Goal: Information Seeking & Learning: Learn about a topic

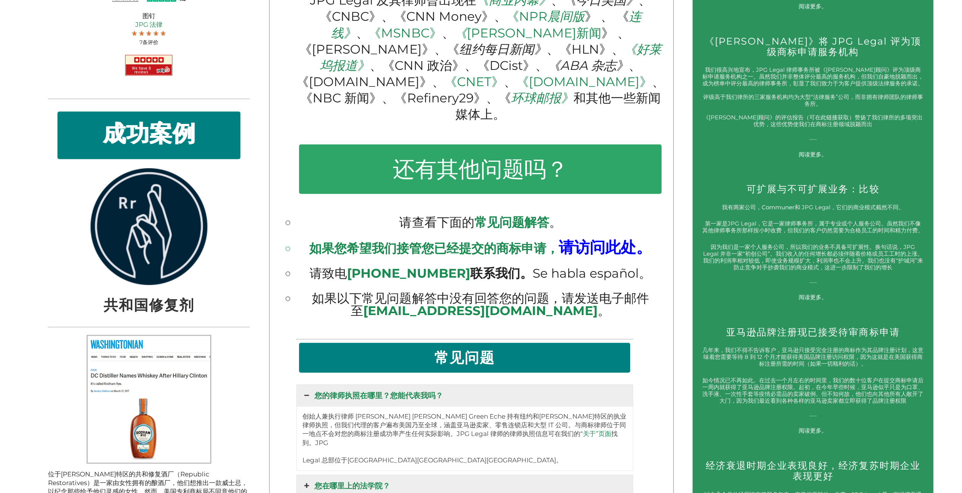
scroll to position [908, 0]
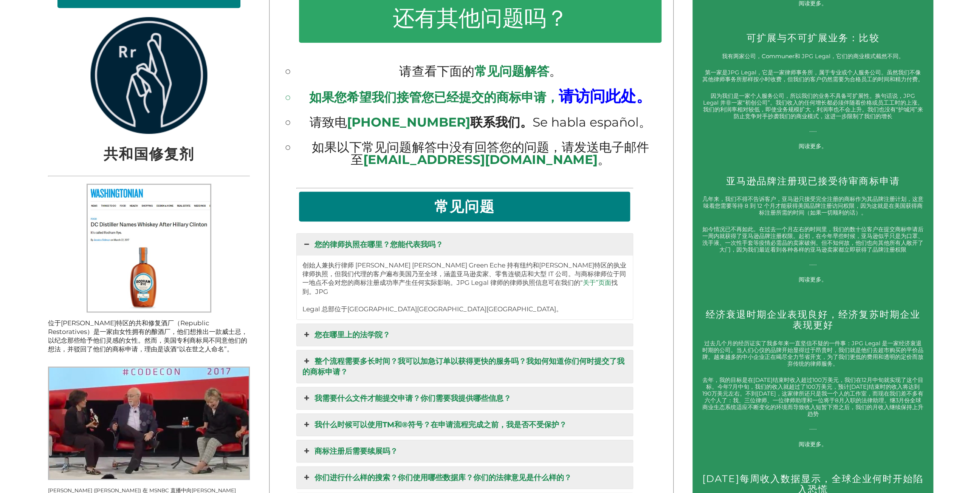
click at [335, 340] on font "您在哪里上的法学院？" at bounding box center [353, 334] width 76 height 9
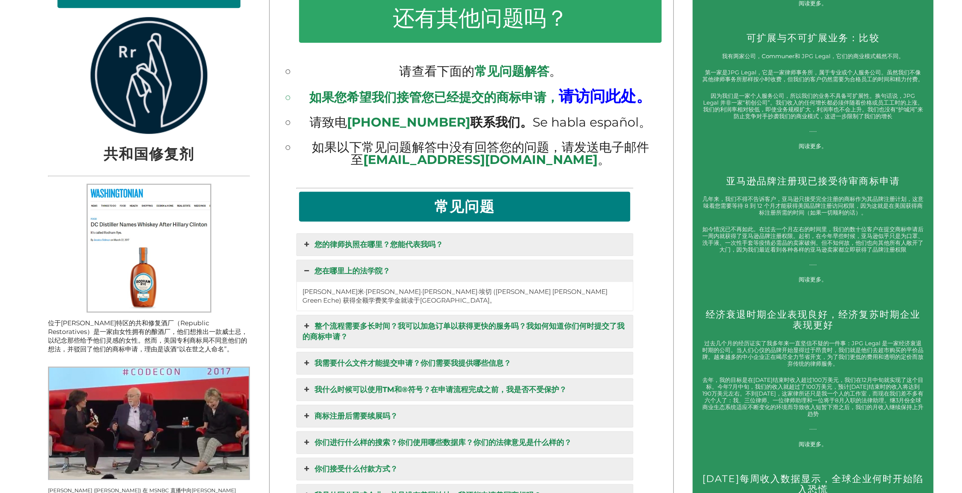
click at [355, 335] on font "整个流程需要多长时间？我可以加急订单以获得更快的服务吗？我如何知道你们何时提交了我的商标申请？" at bounding box center [464, 332] width 322 height 20
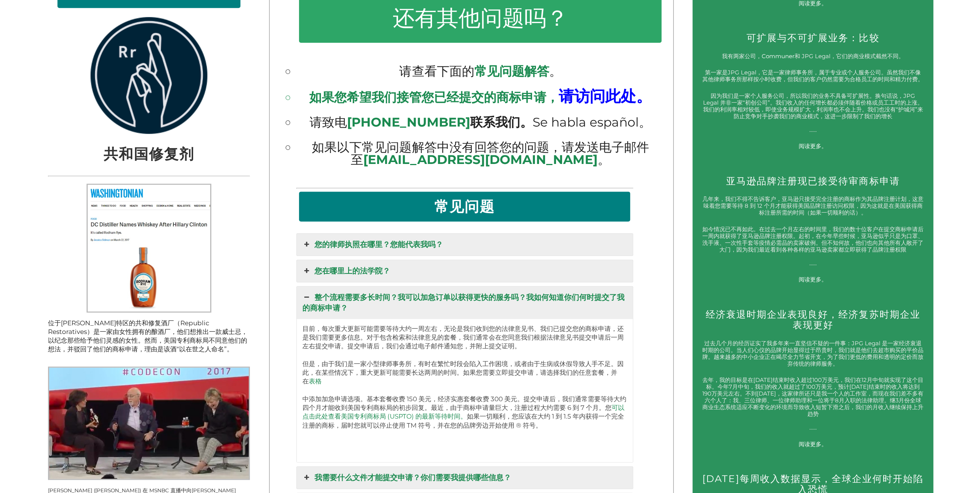
scroll to position [1059, 0]
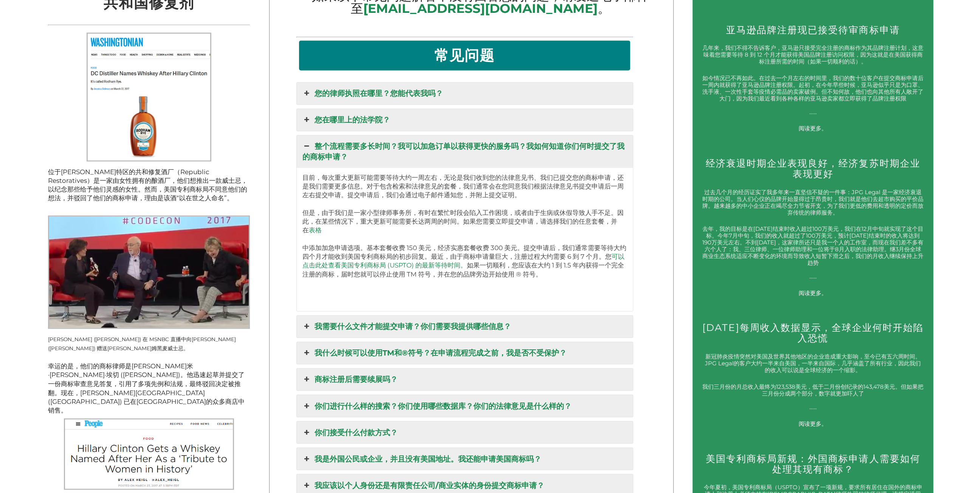
click at [417, 331] on font "我需要什么文件才能提交申请？你们需要我提供哪些信息？" at bounding box center [413, 326] width 197 height 9
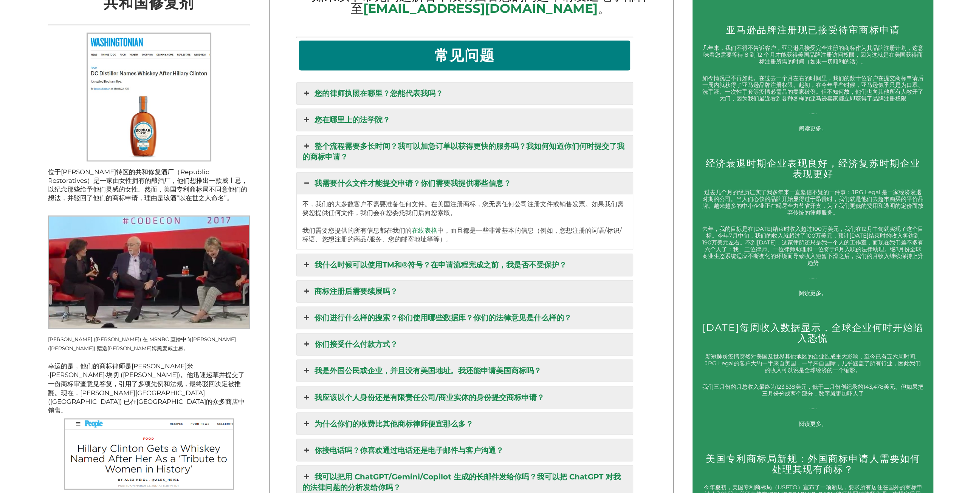
click at [383, 296] on font "商标注册后需要续展吗？" at bounding box center [356, 291] width 83 height 9
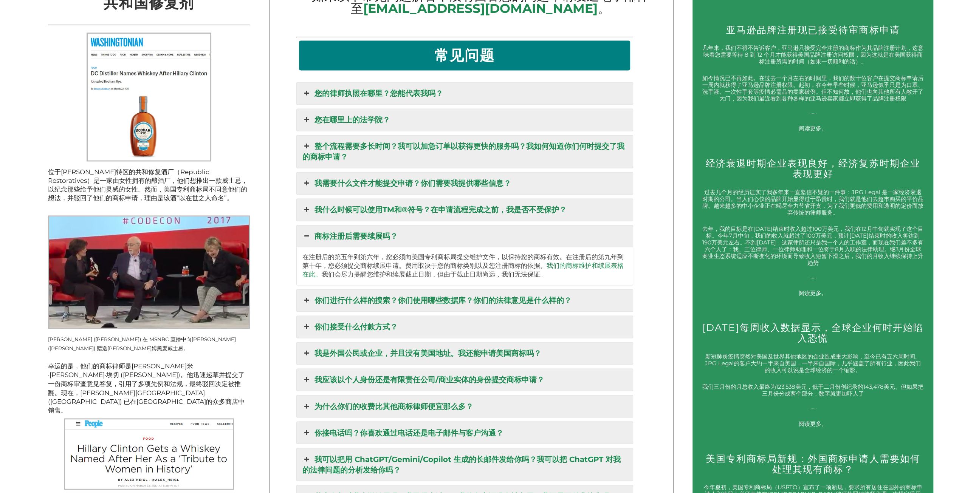
scroll to position [1210, 0]
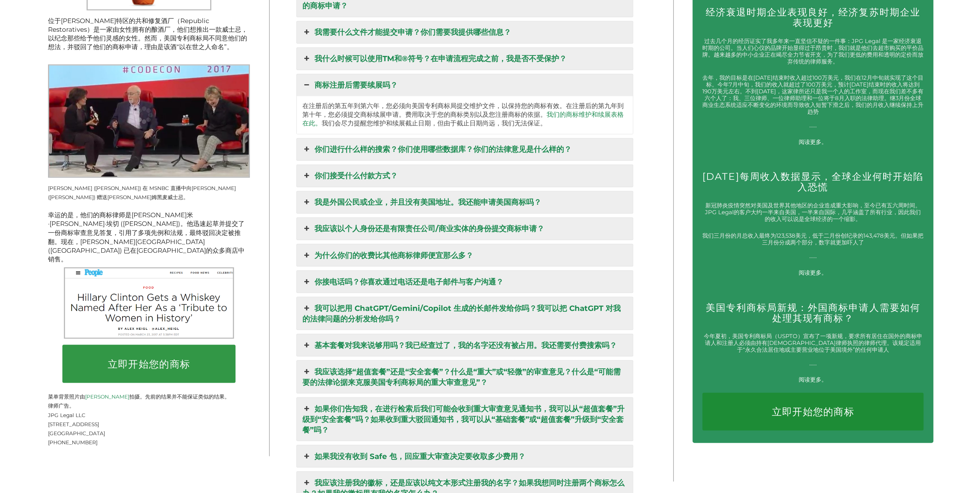
click at [446, 207] on font "我是外国公民或企业，并且没有美国地址。我还能申请美国商标吗？" at bounding box center [428, 202] width 227 height 9
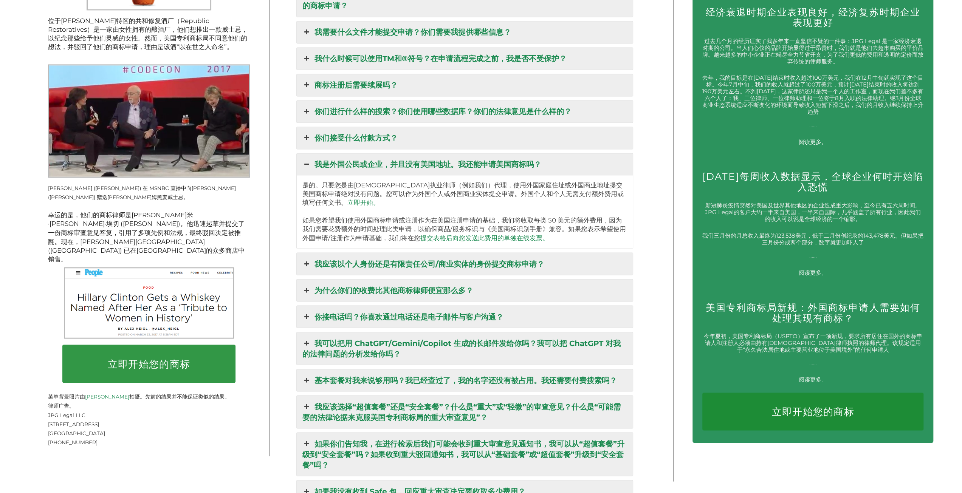
click at [427, 268] on font "我应该以个人身份还是有限责任公司/商业实体的身份提交商标申请？" at bounding box center [430, 263] width 230 height 9
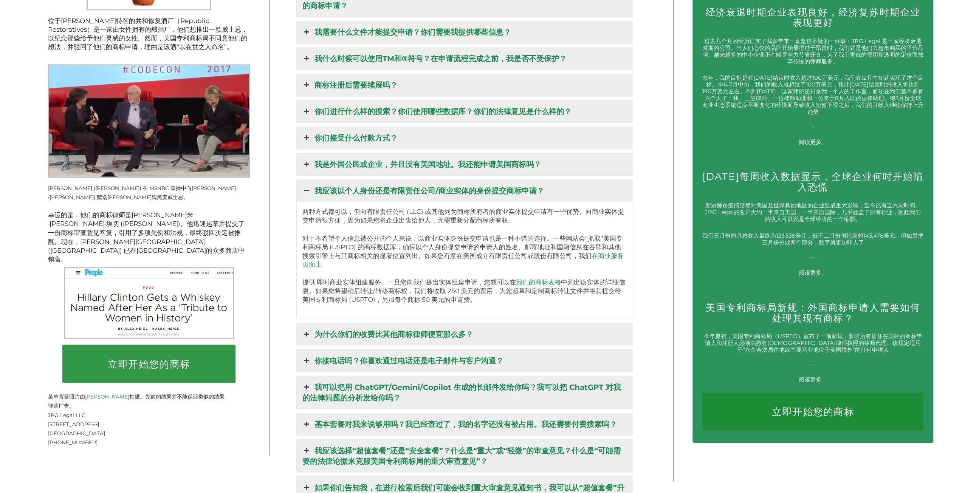
click at [444, 339] on font "为什么你们的收费比其他商标律师便宜那么多？" at bounding box center [394, 334] width 159 height 9
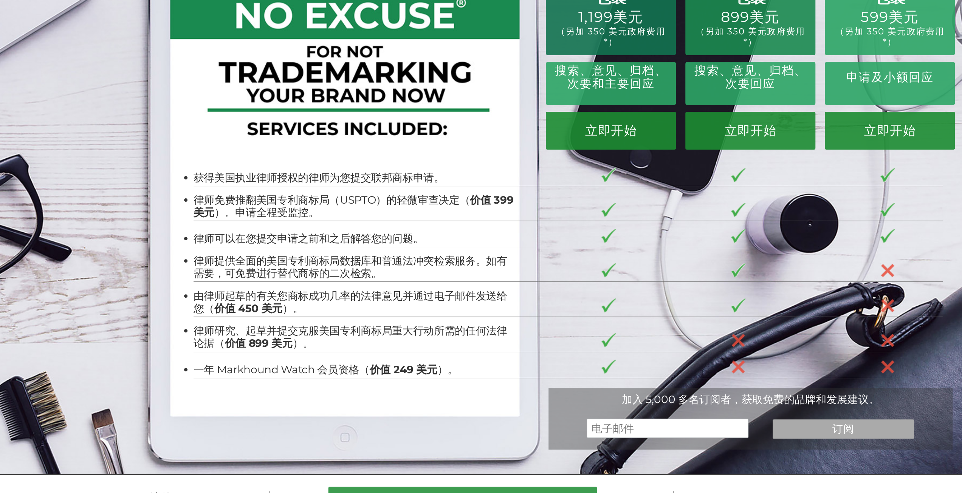
scroll to position [0, 0]
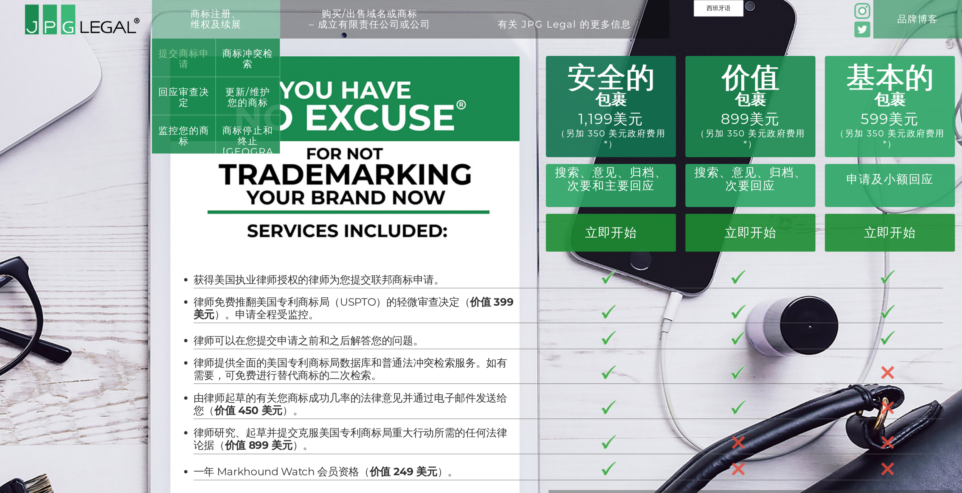
click at [196, 54] on font "提交商标申请" at bounding box center [183, 58] width 51 height 22
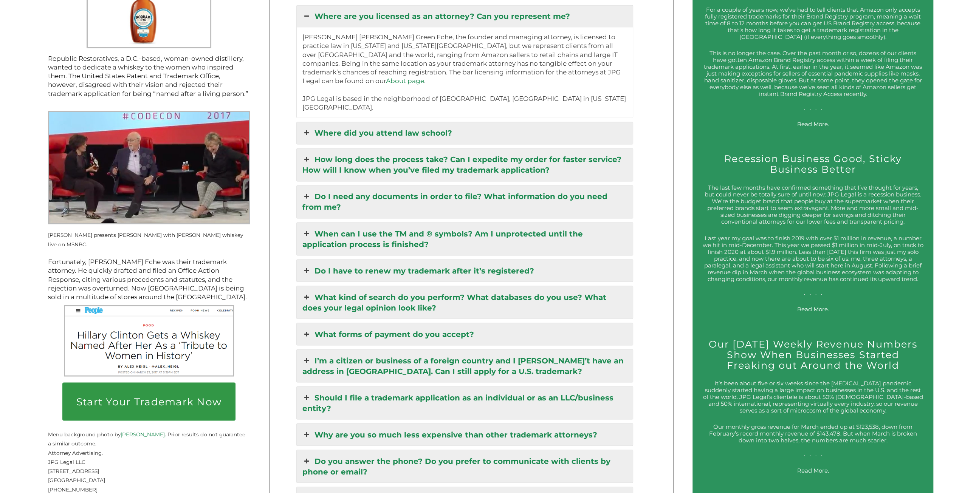
scroll to position [1166, 0]
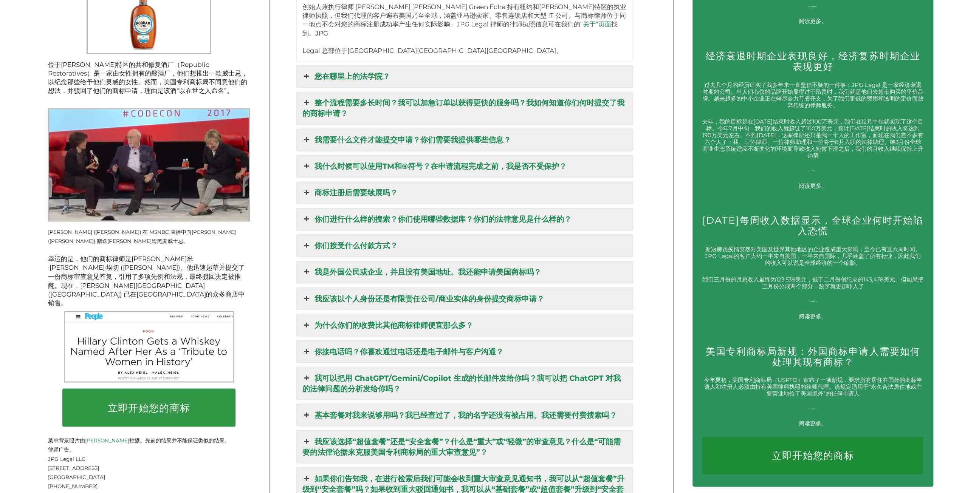
click at [454, 330] on font "为什么你们的收费比其他商标律师便宜那么多？" at bounding box center [394, 325] width 159 height 9
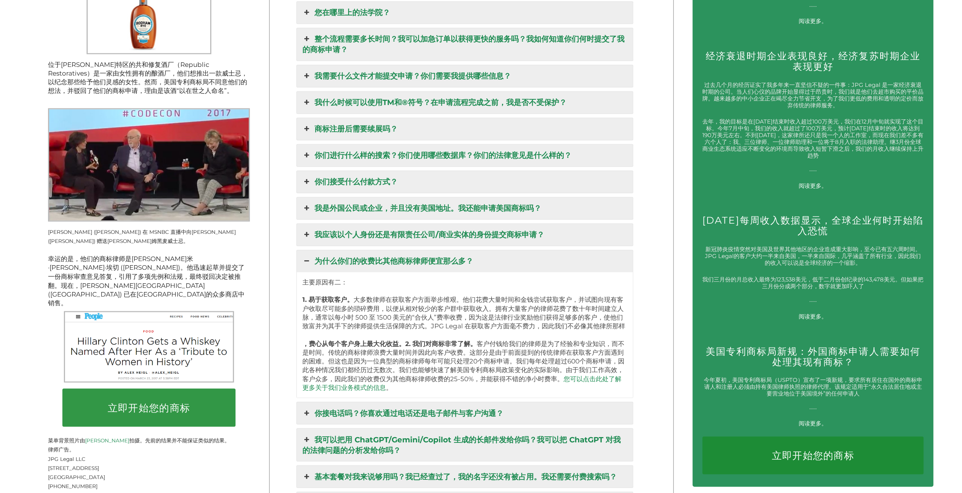
scroll to position [1317, 0]
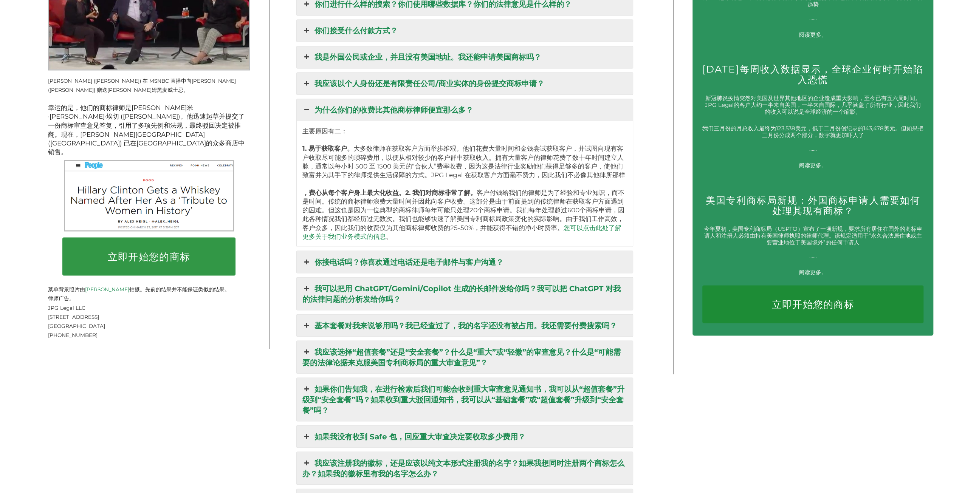
click at [430, 267] on font "你接电话吗？你喜欢通过电话还是电子邮件与客户沟通？" at bounding box center [409, 262] width 189 height 9
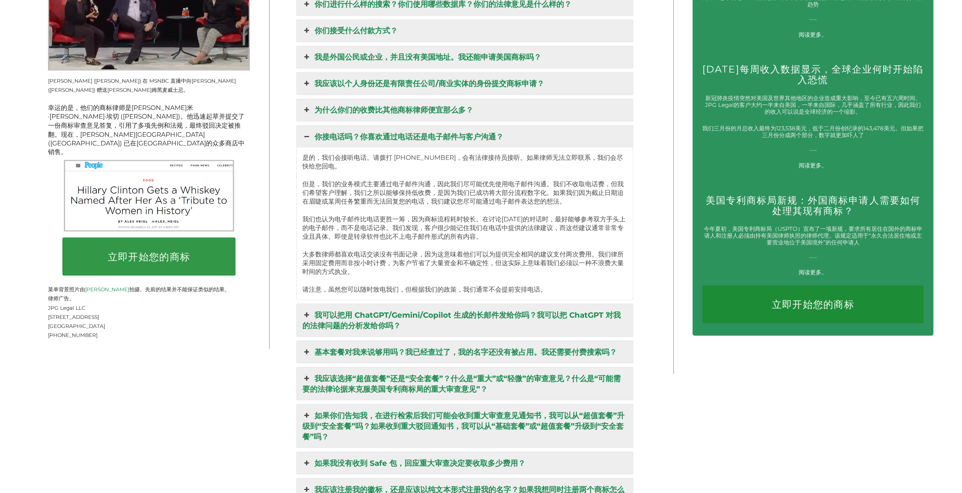
scroll to position [1469, 0]
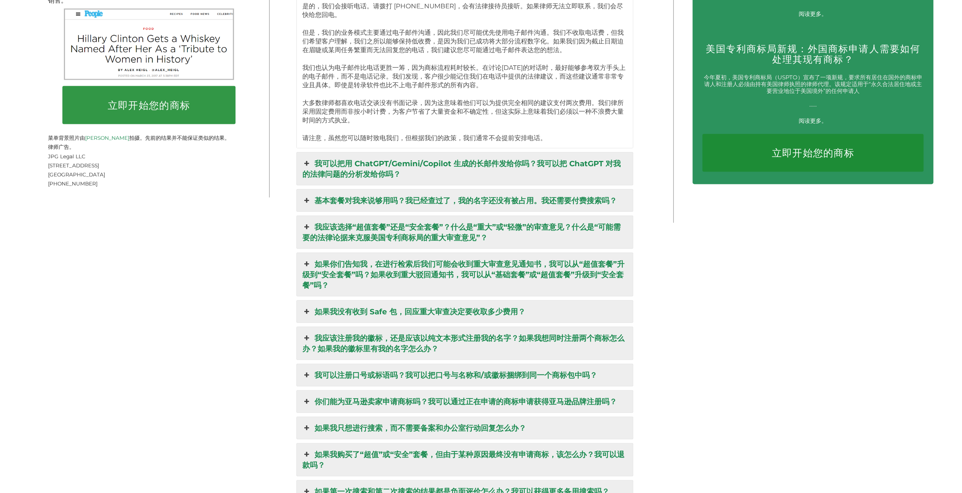
click at [400, 205] on font "基本套餐对我来说够用吗？我已经查过了，我的名字还没有被占用。我还需要付费搜索吗？" at bounding box center [466, 200] width 303 height 9
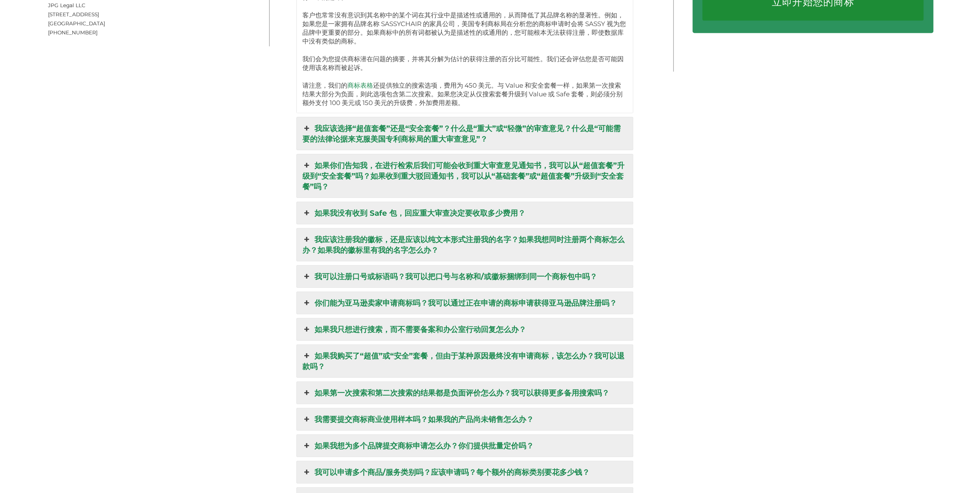
scroll to position [1771, 0]
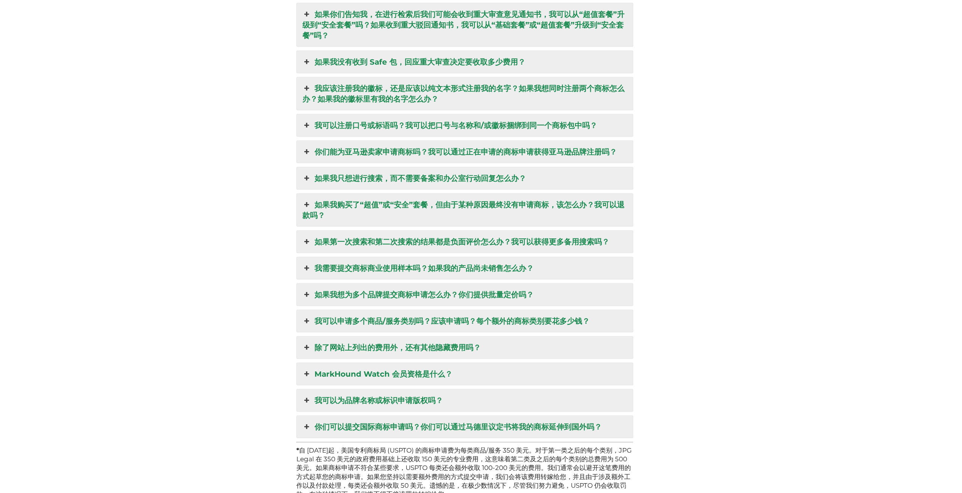
click at [461, 220] on font "如果我购买了“超值”或“安全”套餐，但由于某种原因最终没有申请商标，该怎么办？我可以退款吗？" at bounding box center [464, 210] width 322 height 20
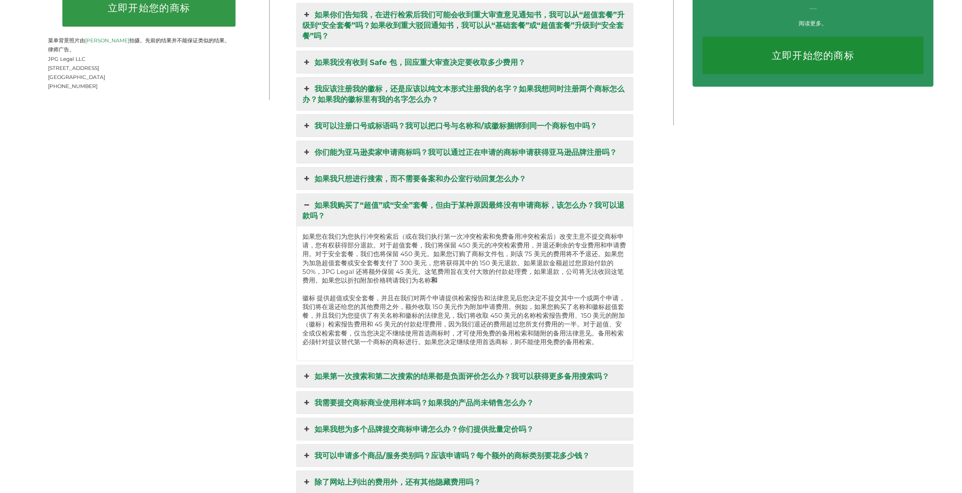
scroll to position [1718, 0]
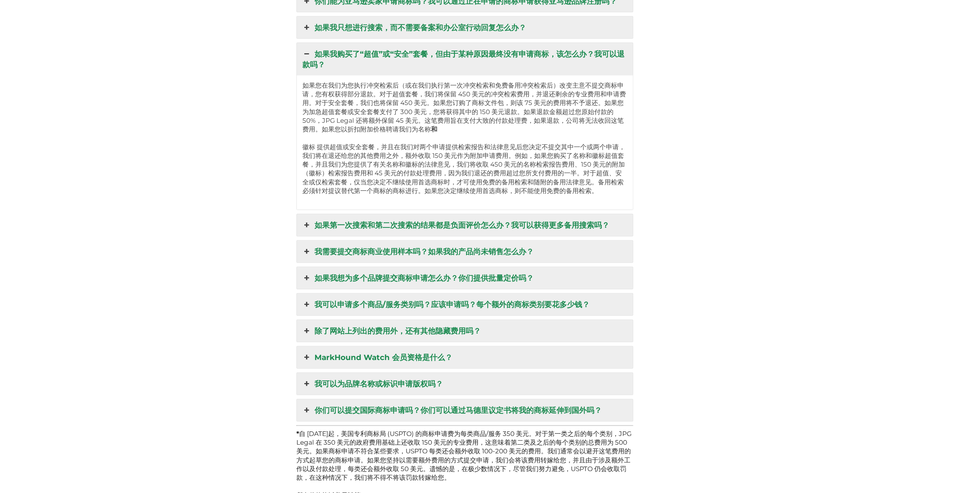
click at [446, 336] on font "除了网站上列出的费用外，还有其他隐藏费用吗？" at bounding box center [398, 331] width 166 height 9
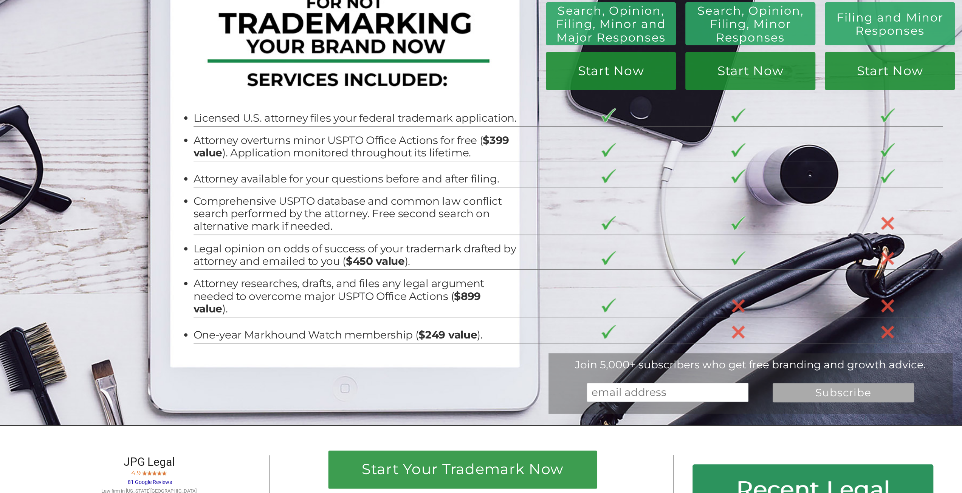
scroll to position [0, 0]
